Goal: Task Accomplishment & Management: Manage account settings

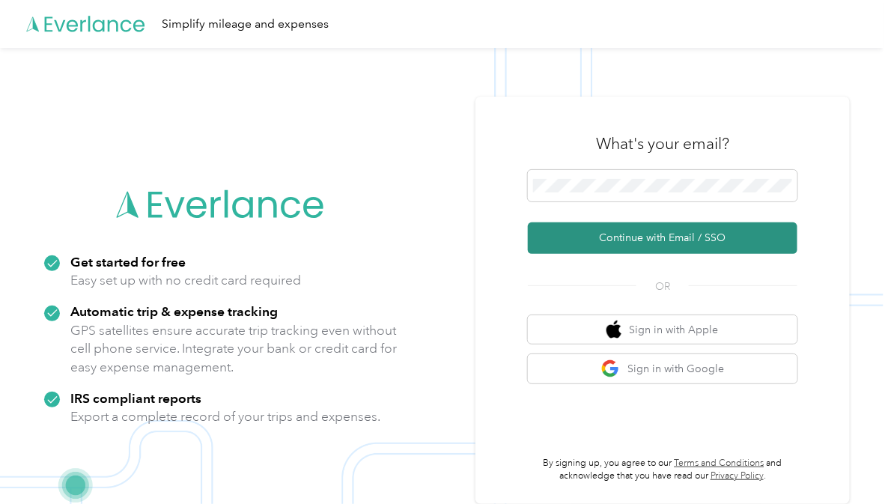
click at [603, 234] on button "Continue with Email / SSO" at bounding box center [662, 237] width 269 height 31
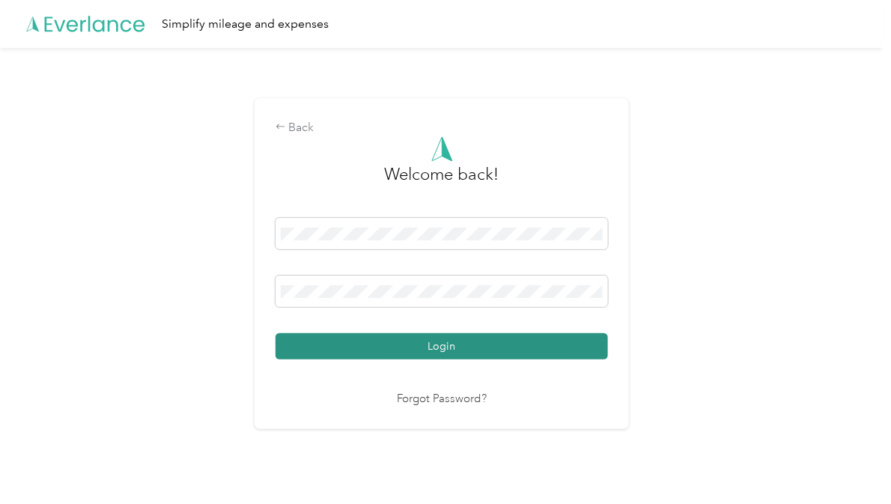
click at [425, 347] on button "Login" at bounding box center [441, 346] width 332 height 26
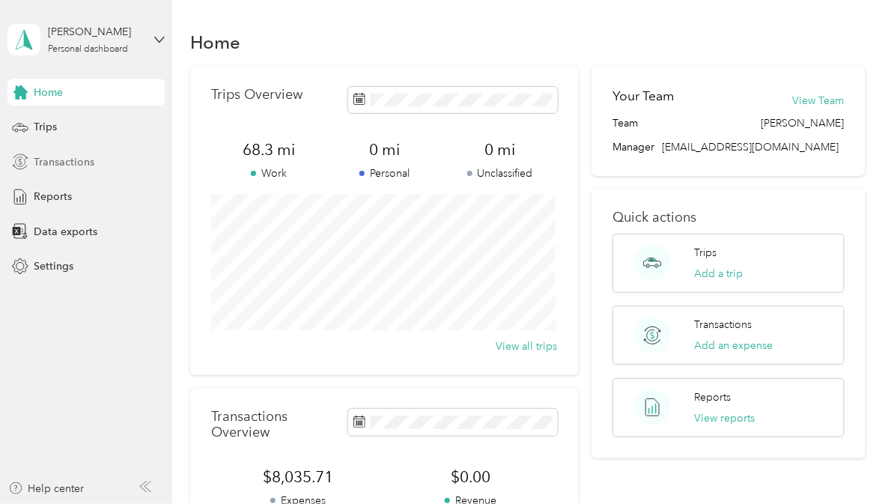
click at [60, 164] on span "Transactions" at bounding box center [64, 162] width 61 height 16
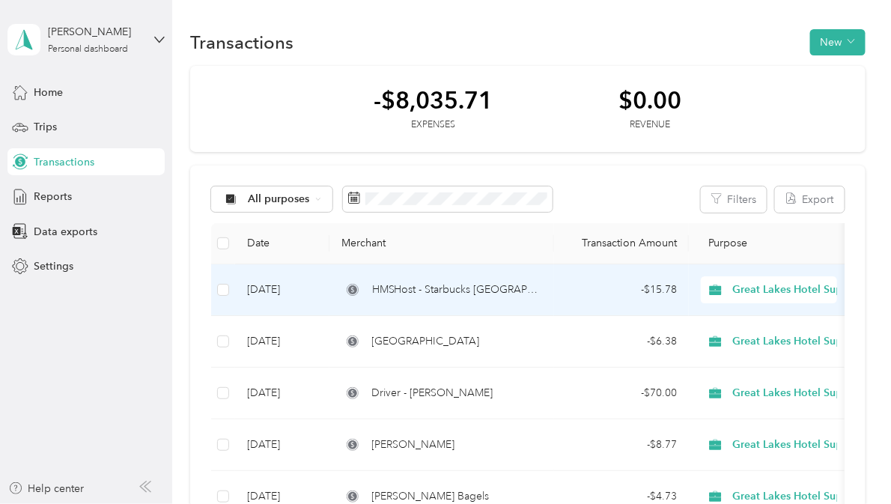
click at [477, 298] on td "HMSHost - Starbucks [GEOGRAPHIC_DATA]" at bounding box center [441, 290] width 225 height 52
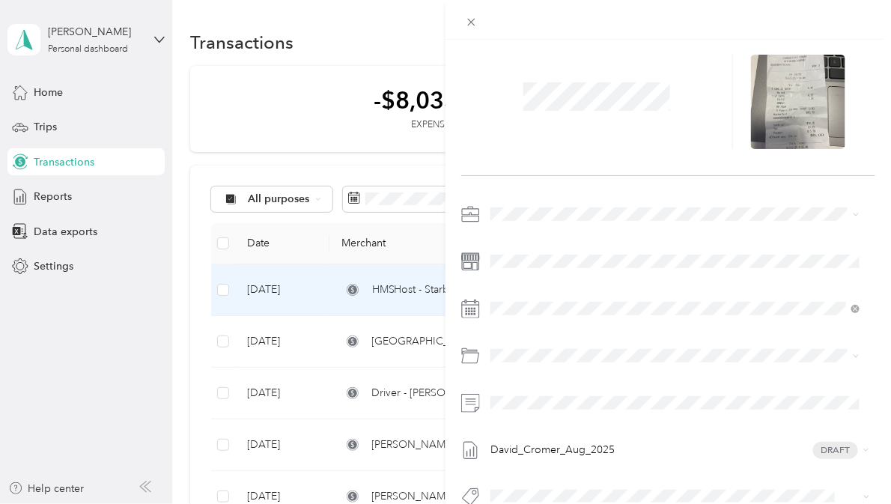
scroll to position [84, 0]
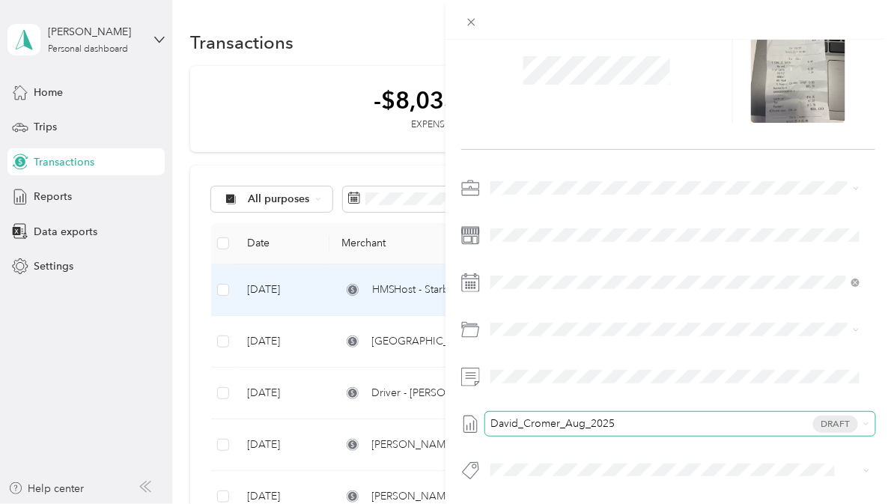
click at [825, 415] on span "Draft" at bounding box center [835, 423] width 45 height 17
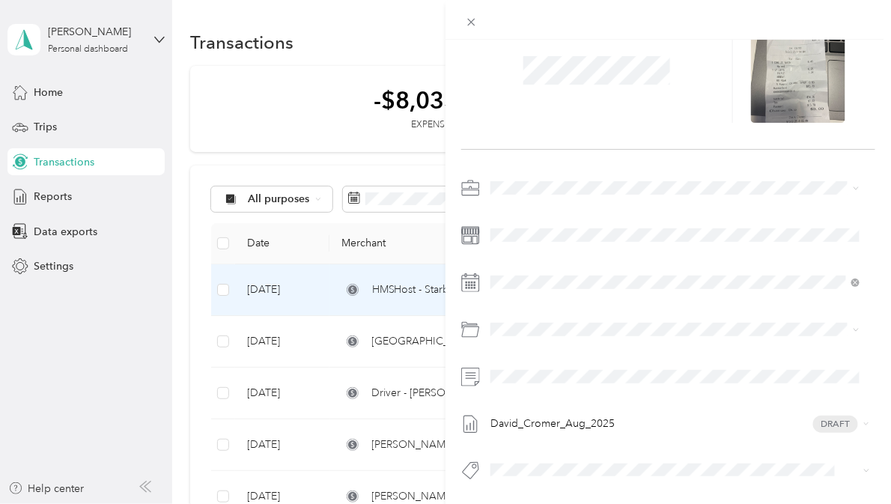
click at [522, 430] on li "None" at bounding box center [674, 432] width 379 height 24
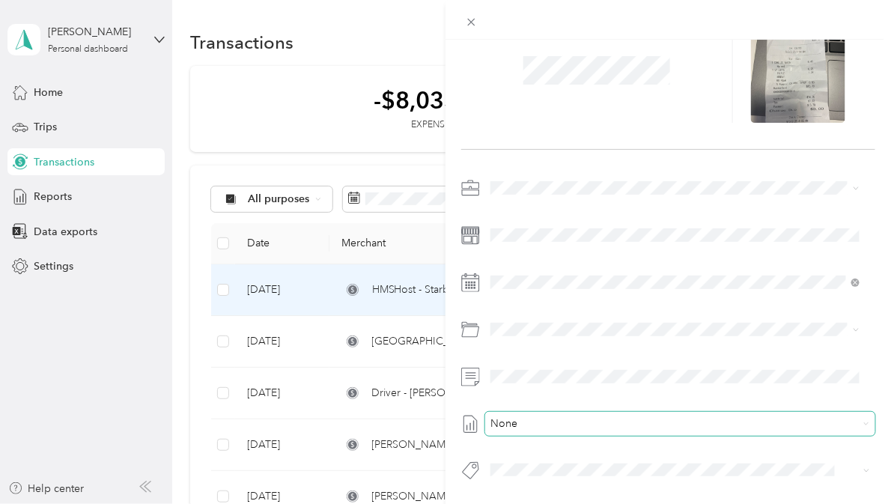
click at [522, 417] on span "None" at bounding box center [676, 423] width 362 height 13
click at [532, 417] on span "None" at bounding box center [676, 423] width 362 height 13
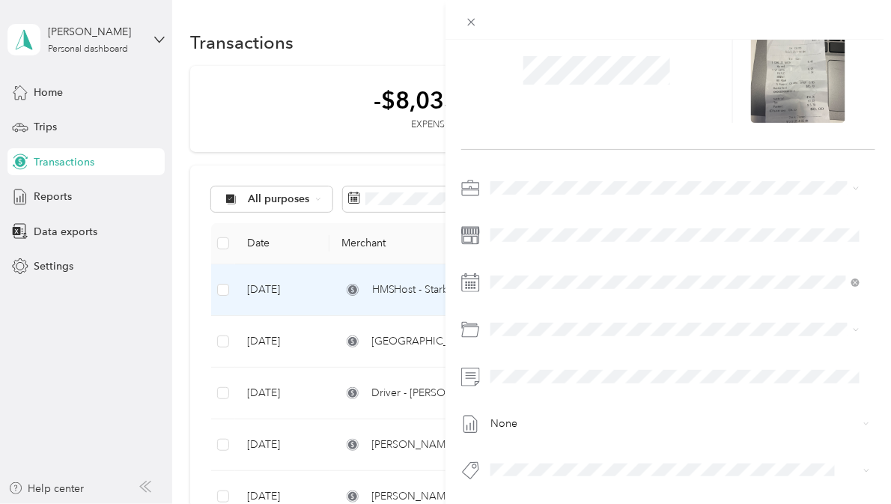
click at [511, 382] on div "None" at bounding box center [668, 333] width 414 height 315
click at [33, 193] on div "This expense cannot be edited because it is either under review, approved, or p…" at bounding box center [445, 252] width 891 height 504
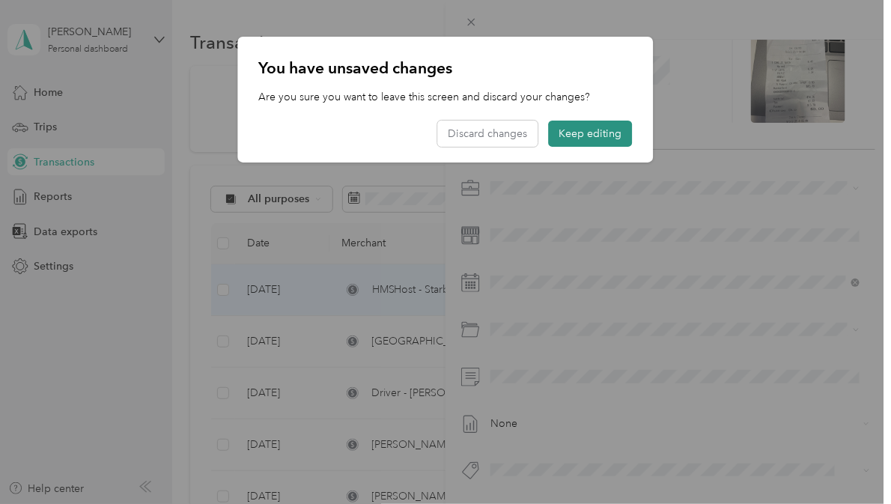
click at [585, 138] on button "Keep editing" at bounding box center [591, 134] width 84 height 26
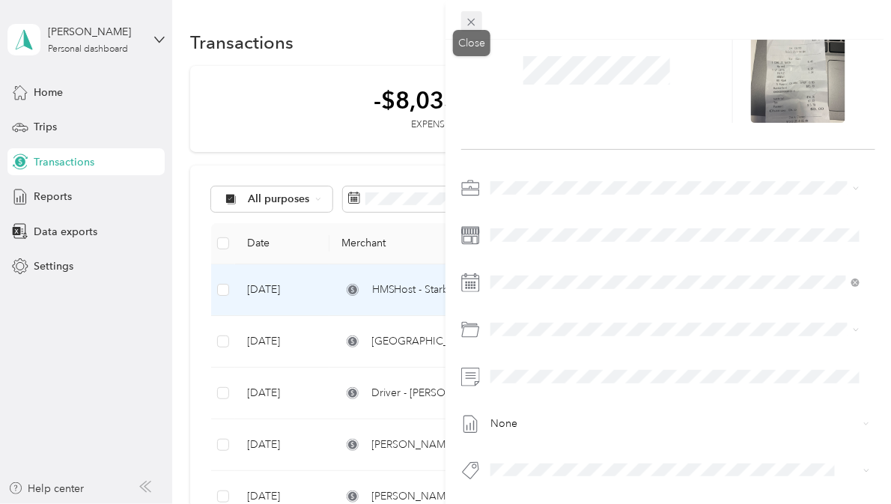
click at [470, 16] on icon at bounding box center [471, 22] width 13 height 13
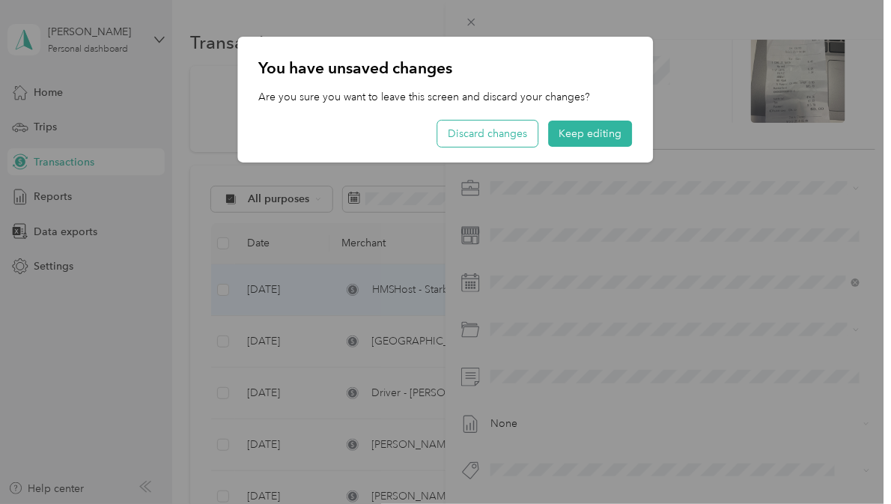
click at [492, 127] on button "Discard changes" at bounding box center [488, 134] width 100 height 26
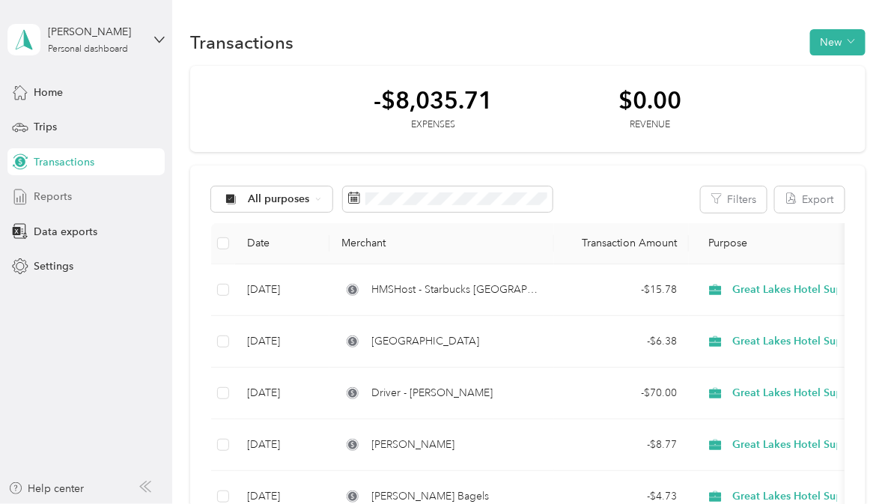
click at [43, 196] on span "Reports" at bounding box center [53, 197] width 38 height 16
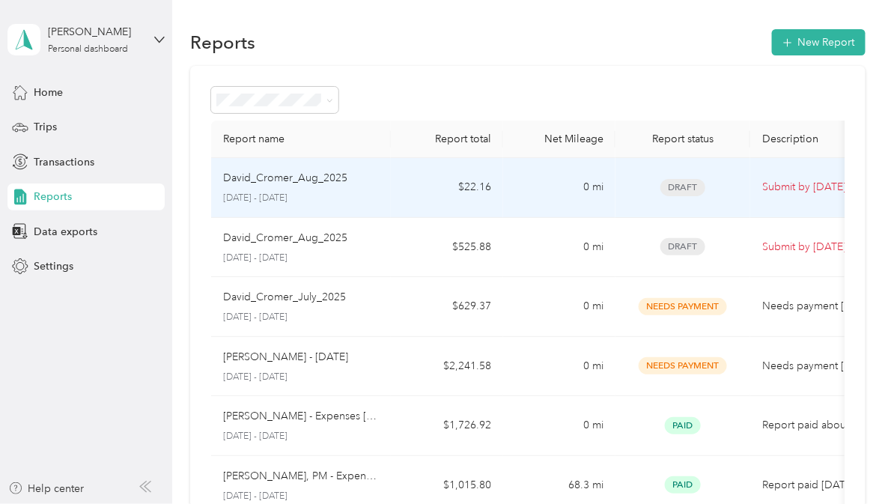
click at [295, 186] on div "David_Cromer_Aug_[DATE] - [DATE]" at bounding box center [301, 187] width 156 height 35
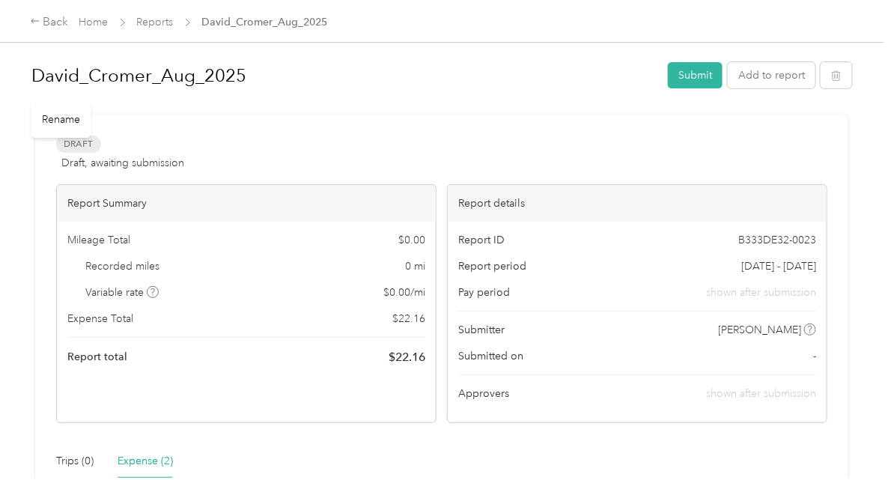
click at [164, 77] on h1 "David_Cromer_Aug_2025" at bounding box center [344, 76] width 626 height 36
click at [158, 117] on div "David_Cromer_Sept_2025 Submit Add to report Draft Draft, awaiting submission Vi…" at bounding box center [441, 426] width 823 height 749
click at [61, 31] on div "Back" at bounding box center [49, 22] width 39 height 18
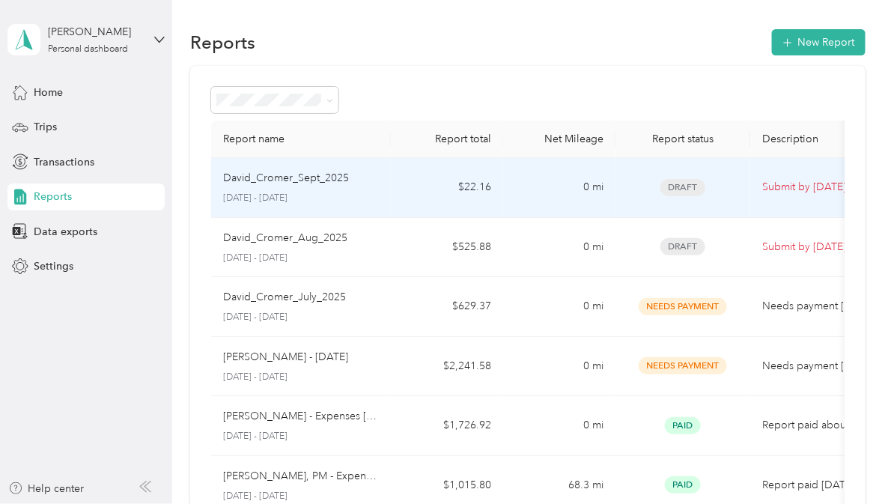
click at [349, 204] on p "[DATE] - [DATE]" at bounding box center [301, 198] width 156 height 13
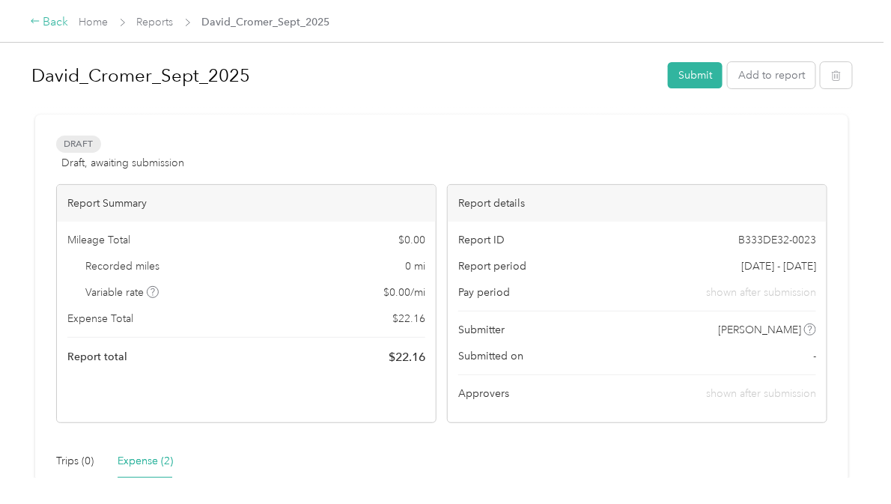
click at [46, 24] on div "Back" at bounding box center [49, 22] width 39 height 18
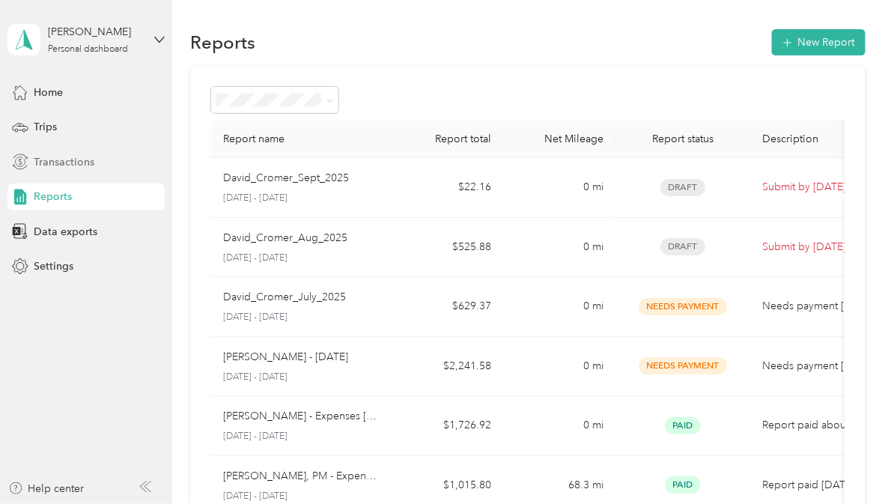
click at [47, 159] on span "Transactions" at bounding box center [64, 162] width 61 height 16
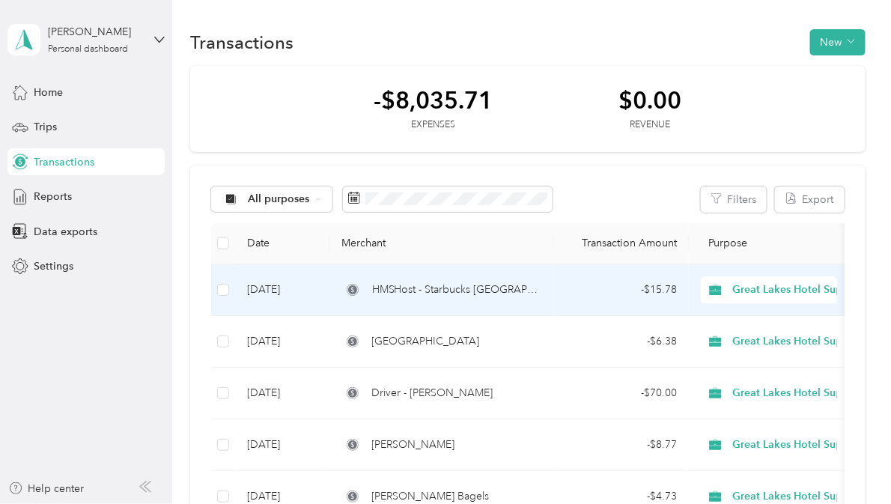
click at [393, 278] on td "HMSHost - Starbucks [GEOGRAPHIC_DATA]" at bounding box center [441, 290] width 225 height 52
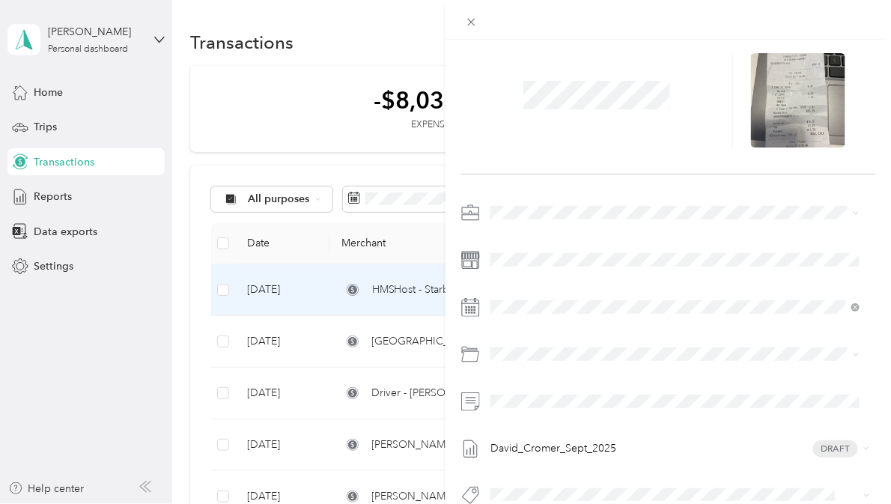
scroll to position [84, 0]
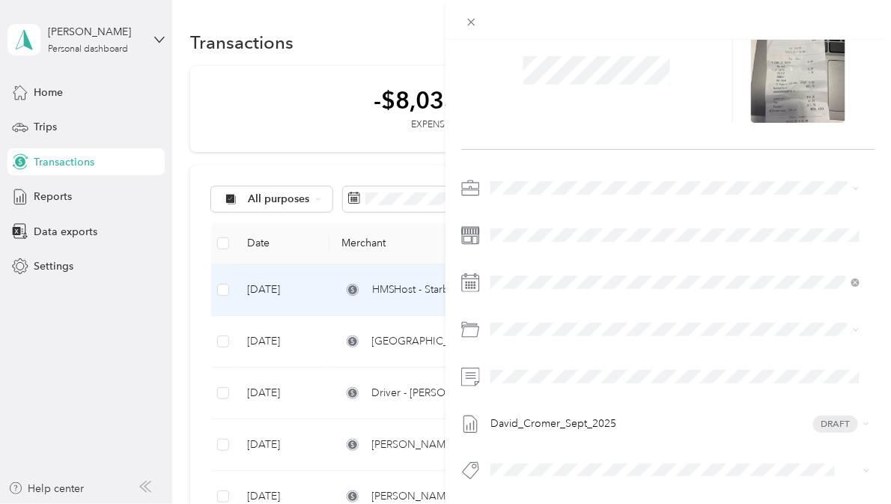
click at [327, 334] on div "This expense cannot be edited because it is either under review, approved, or p…" at bounding box center [445, 252] width 891 height 504
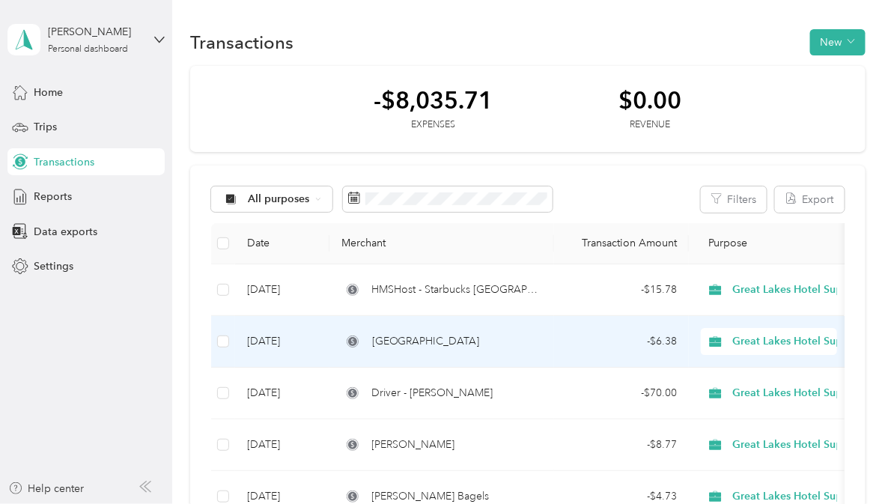
click at [538, 350] on td "[GEOGRAPHIC_DATA]" at bounding box center [441, 342] width 225 height 52
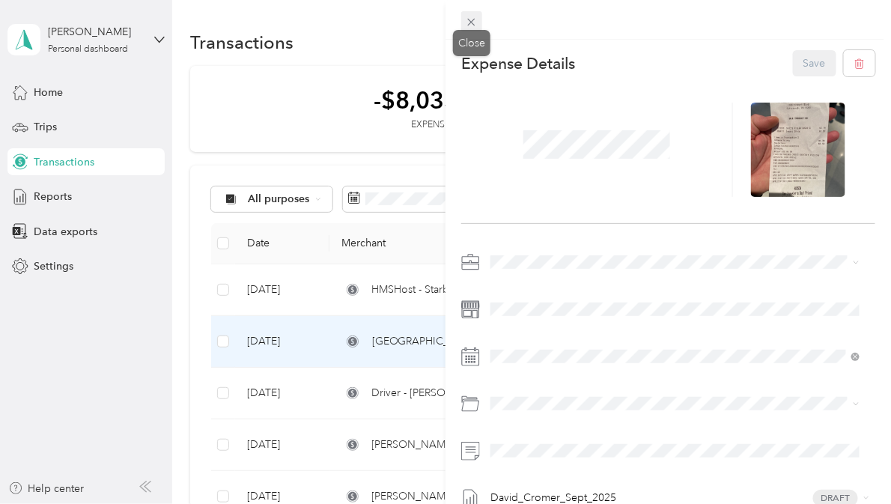
click at [473, 22] on icon at bounding box center [471, 22] width 13 height 13
